Goal: Information Seeking & Learning: Learn about a topic

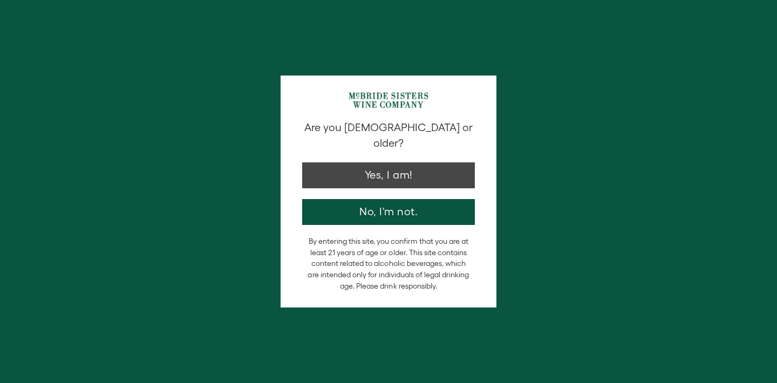
click at [382, 162] on button "Yes, I am!" at bounding box center [388, 175] width 173 height 26
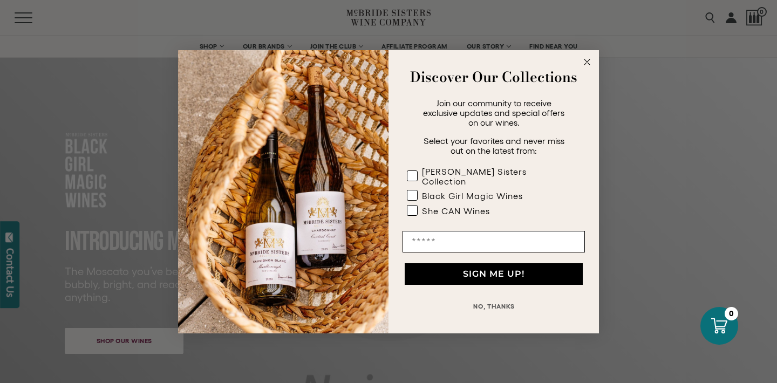
click at [586, 66] on circle "Close dialog" at bounding box center [587, 62] width 12 height 12
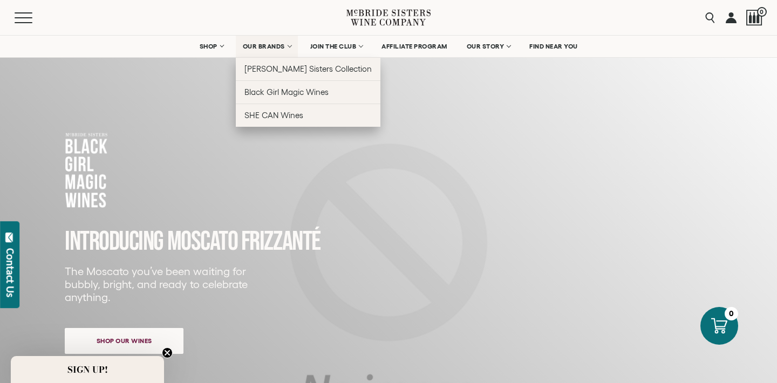
click at [263, 47] on span "OUR BRANDS" at bounding box center [264, 47] width 42 height 8
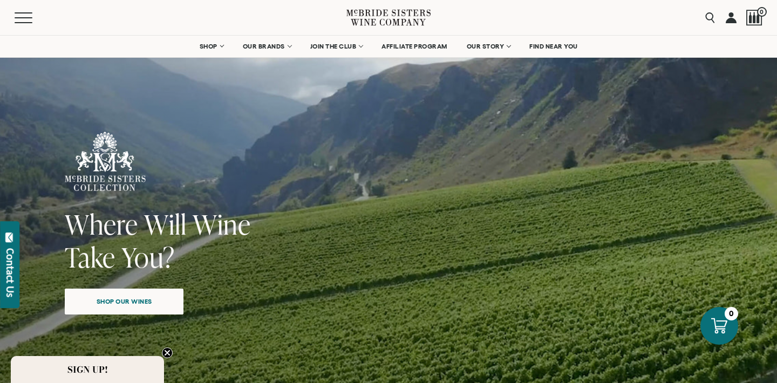
click at [152, 300] on span "Shop our wines" at bounding box center [124, 301] width 93 height 21
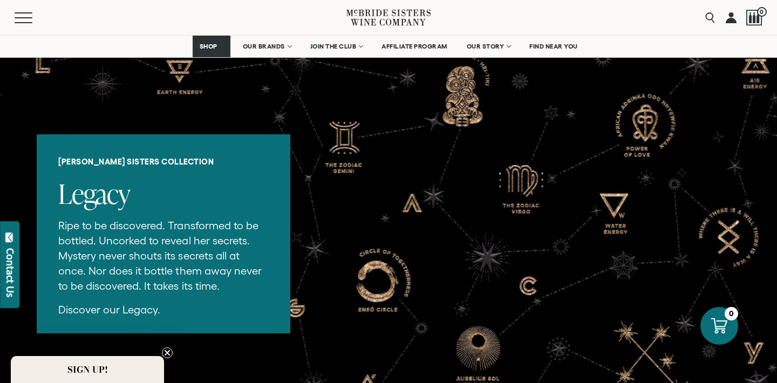
scroll to position [2043, 0]
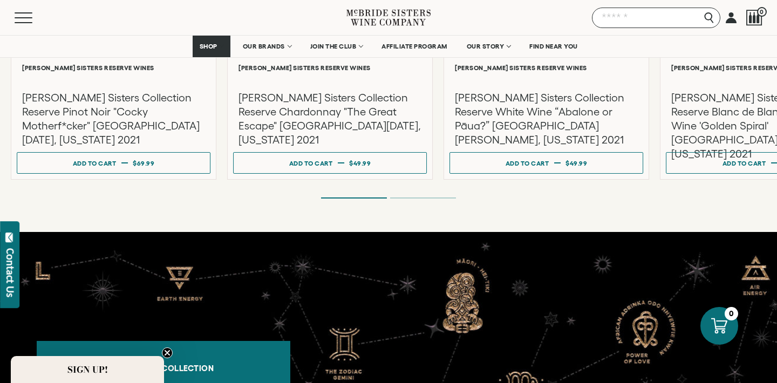
click at [711, 19] on input "Search" at bounding box center [656, 18] width 128 height 21
click at [696, 17] on input "Search" at bounding box center [656, 18] width 128 height 21
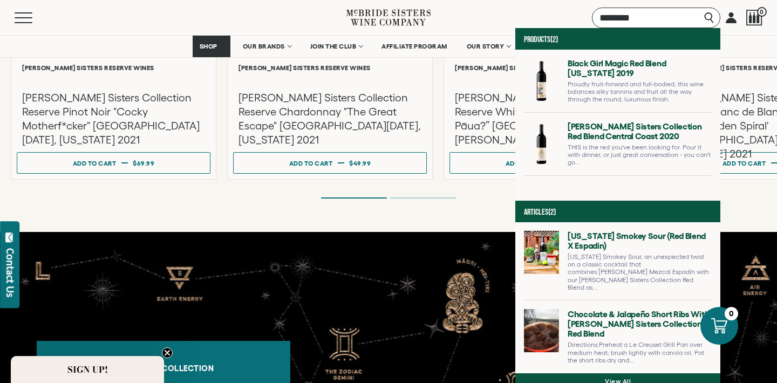
type input "********"
click at [536, 81] on link at bounding box center [618, 85] width 188 height 54
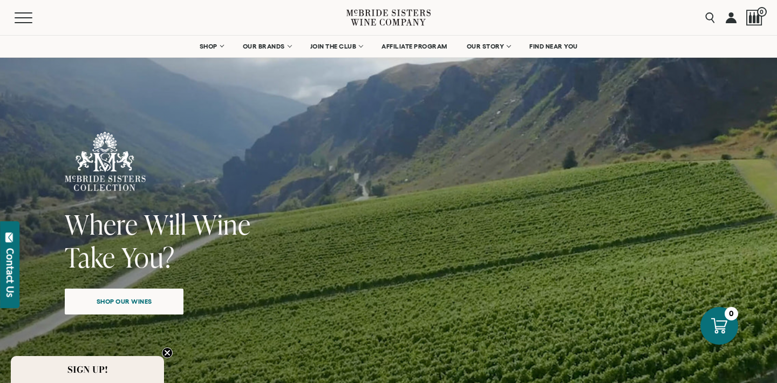
scroll to position [0, 0]
click at [711, 15] on input "Search" at bounding box center [656, 18] width 128 height 21
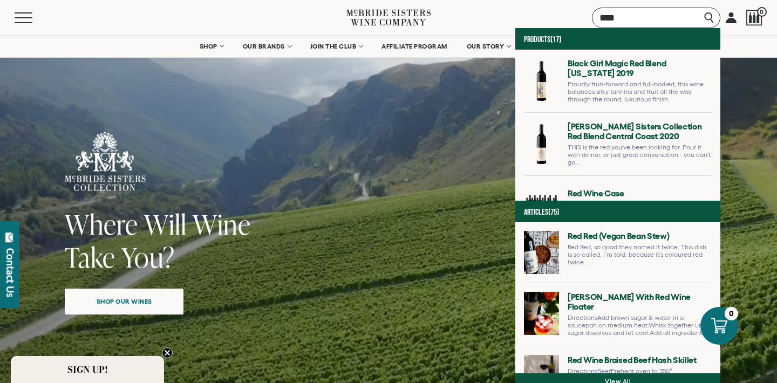
type input "***"
click at [552, 138] on link at bounding box center [618, 148] width 188 height 54
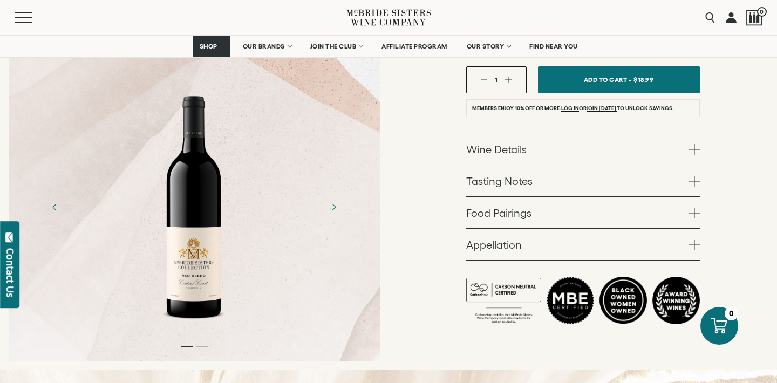
scroll to position [248, 0]
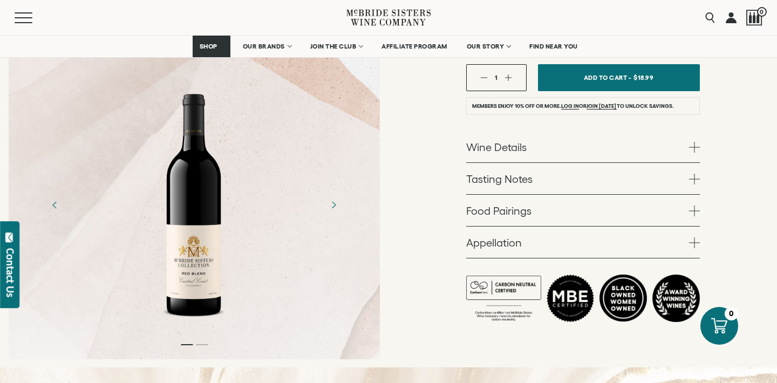
click at [508, 145] on link "Wine Details" at bounding box center [583, 146] width 234 height 31
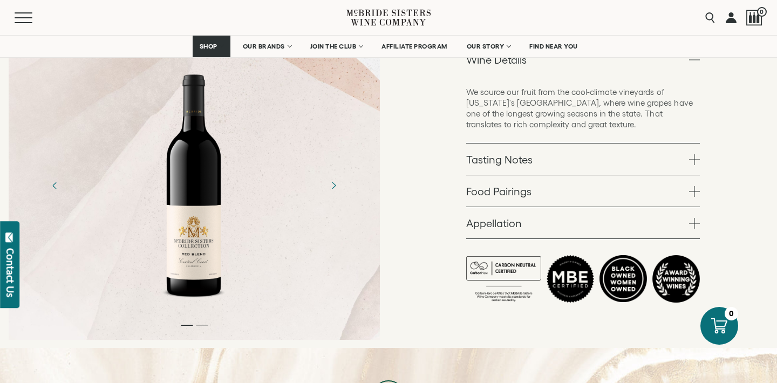
scroll to position [353, 0]
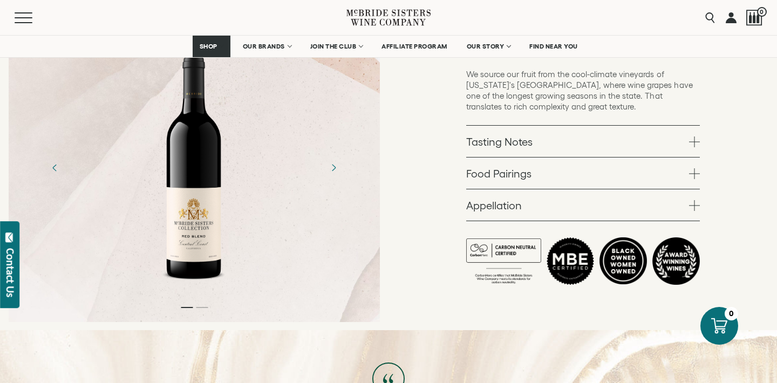
click at [512, 137] on link "Tasting Notes" at bounding box center [583, 141] width 234 height 31
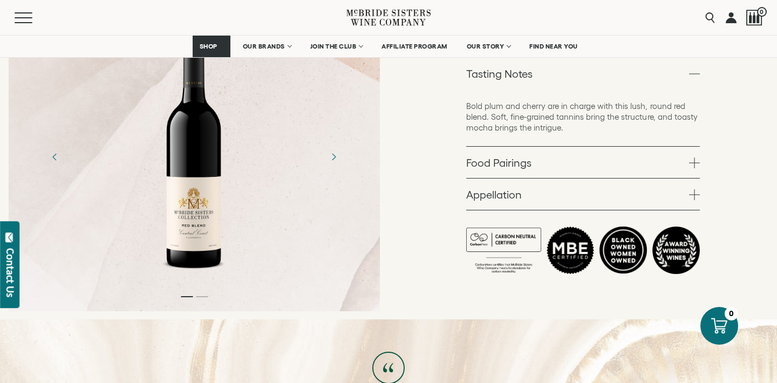
click at [516, 164] on link "Food Pairings" at bounding box center [583, 162] width 234 height 31
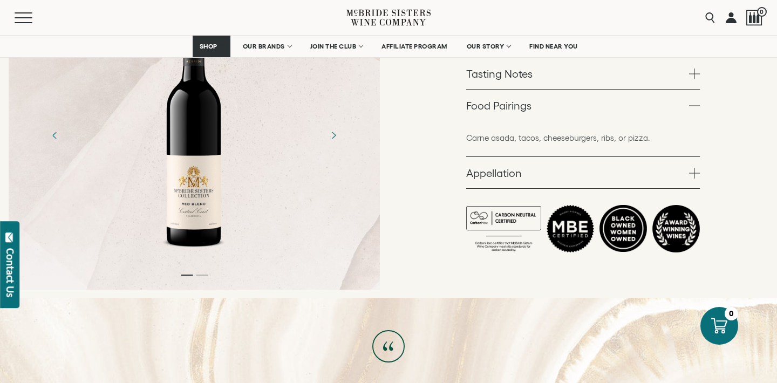
click at [512, 169] on link "Appellation" at bounding box center [583, 172] width 234 height 31
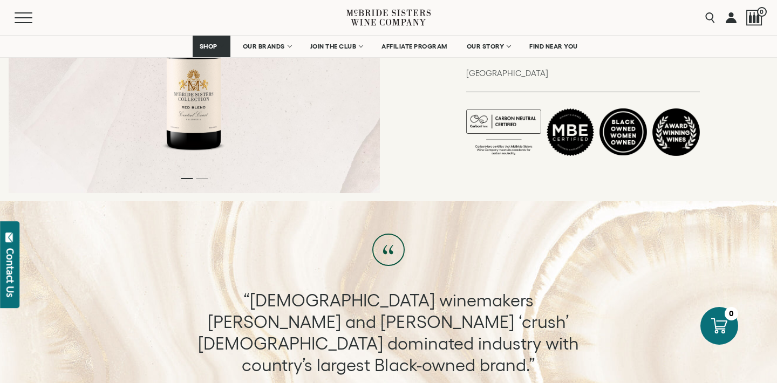
scroll to position [451, 0]
